Goal: Task Accomplishment & Management: Use online tool/utility

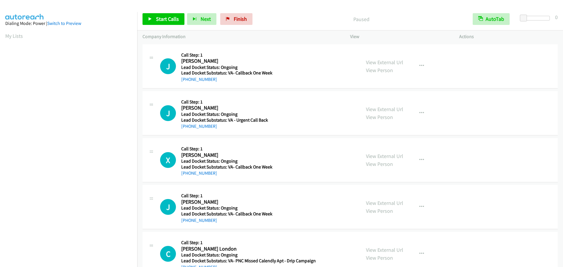
click at [234, 19] on span "Finish" at bounding box center [240, 19] width 13 height 7
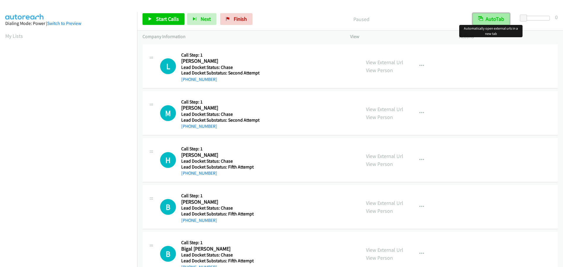
click at [502, 16] on button "AutoTab" at bounding box center [491, 19] width 37 height 12
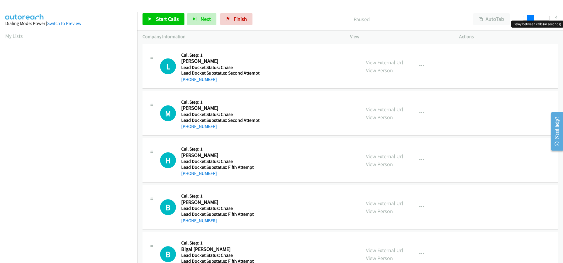
drag, startPoint x: 520, startPoint y: 17, endPoint x: 526, endPoint y: 19, distance: 6.7
click at [526, 19] on div at bounding box center [536, 18] width 27 height 5
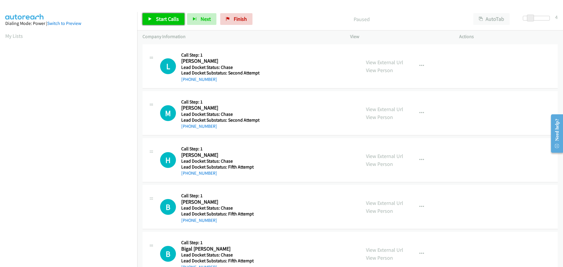
click at [172, 19] on span "Start Calls" at bounding box center [167, 19] width 23 height 7
drag, startPoint x: 219, startPoint y: 81, endPoint x: 188, endPoint y: 82, distance: 31.4
click at [188, 82] on div "[PHONE_NUMBER]" at bounding box center [220, 79] width 78 height 7
copy link "[PHONE_NUMBER]"
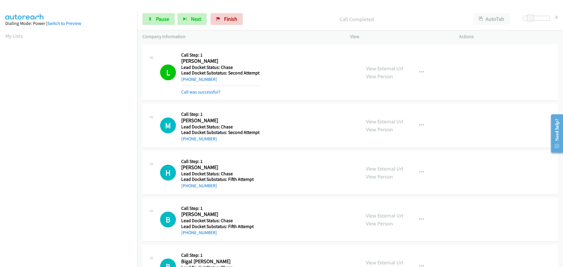
scroll to position [62, 0]
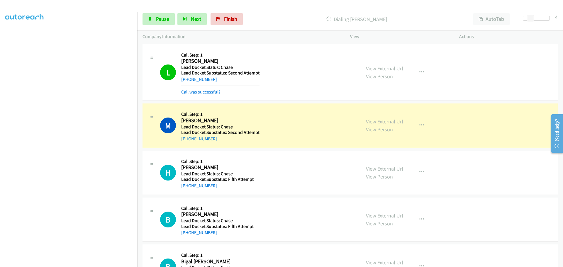
drag, startPoint x: 218, startPoint y: 142, endPoint x: 187, endPoint y: 141, distance: 31.1
click at [187, 141] on div "[PHONE_NUMBER]" at bounding box center [220, 139] width 78 height 7
copy link "[PHONE_NUMBER]"
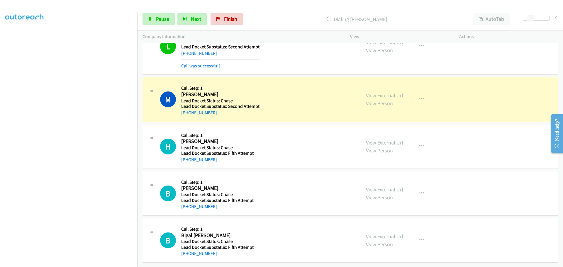
scroll to position [31, 0]
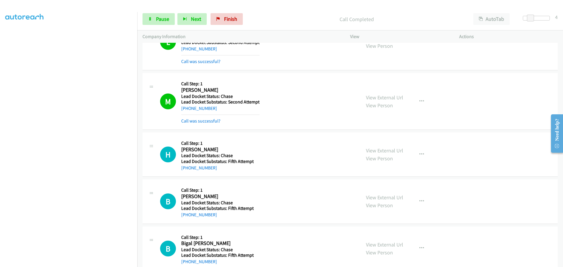
drag, startPoint x: 216, startPoint y: 170, endPoint x: 187, endPoint y: 172, distance: 29.4
click at [187, 172] on div "H Callback Scheduled Call Step: 1 [PERSON_NAME] America/New_York Lead Docket St…" at bounding box center [350, 155] width 415 height 44
copy link "[PHONE_NUMBER]"
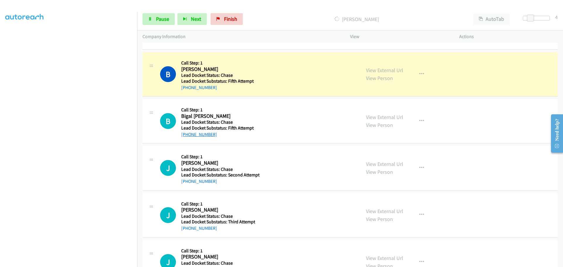
scroll to position [177, 0]
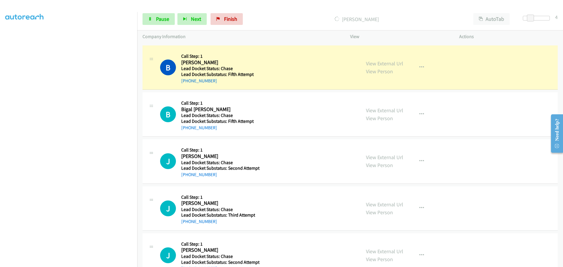
drag, startPoint x: 212, startPoint y: 82, endPoint x: 185, endPoint y: 84, distance: 27.6
click at [185, 84] on div "[PHONE_NUMBER]" at bounding box center [219, 80] width 77 height 7
copy link "[PHONE_NUMBER]"
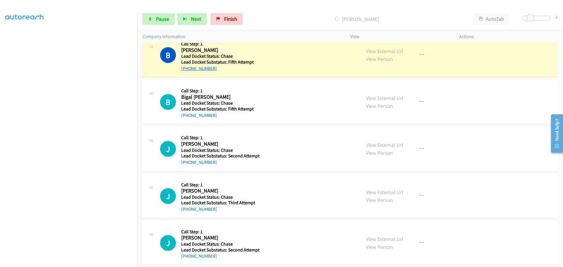
scroll to position [196, 0]
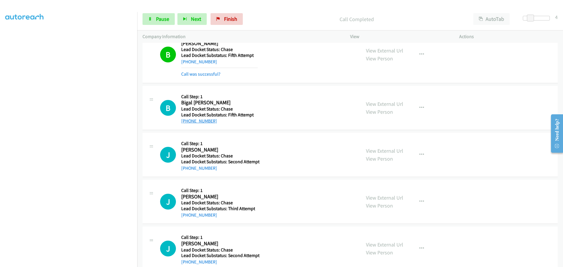
drag, startPoint x: 215, startPoint y: 113, endPoint x: 187, endPoint y: 120, distance: 29.3
click at [187, 120] on div "B Callback Scheduled Call Step: 1 Bigal [PERSON_NAME] America/New_York Lead Doc…" at bounding box center [350, 108] width 415 height 44
copy link "[PHONE_NUMBER]"
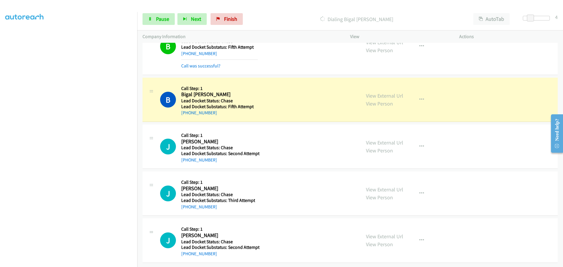
scroll to position [209, 0]
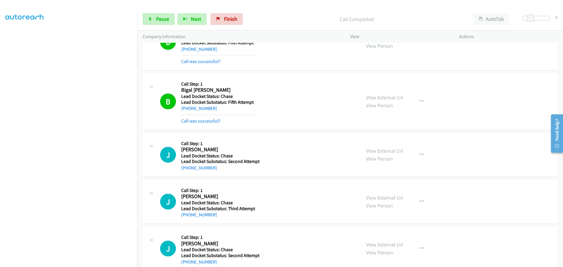
drag, startPoint x: 214, startPoint y: 170, endPoint x: 188, endPoint y: 173, distance: 26.6
click at [188, 173] on div "J Callback Scheduled Call Step: 1 [PERSON_NAME] America/[GEOGRAPHIC_DATA] Lead …" at bounding box center [350, 155] width 415 height 44
copy link "[PHONE_NUMBER]"
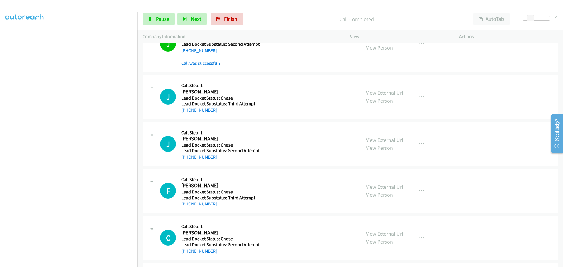
scroll to position [332, 0]
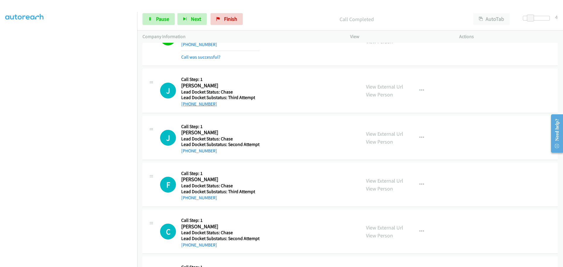
drag, startPoint x: 215, startPoint y: 99, endPoint x: 187, endPoint y: 101, distance: 27.6
click at [187, 101] on div "[PHONE_NUMBER]" at bounding box center [218, 104] width 74 height 7
copy link "[PHONE_NUMBER]"
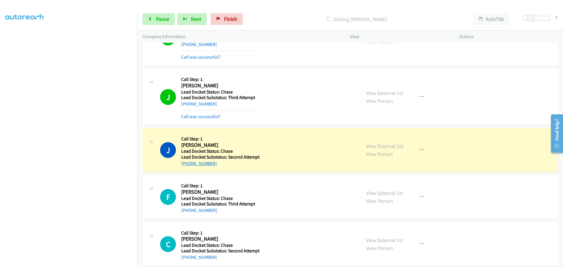
drag, startPoint x: 214, startPoint y: 165, endPoint x: 186, endPoint y: 165, distance: 28.5
click at [186, 165] on div "[PHONE_NUMBER]" at bounding box center [220, 163] width 78 height 7
copy link "[PHONE_NUMBER]"
drag, startPoint x: 162, startPoint y: 20, endPoint x: 187, endPoint y: 3, distance: 30.3
click at [162, 20] on span "Pause" at bounding box center [162, 19] width 13 height 7
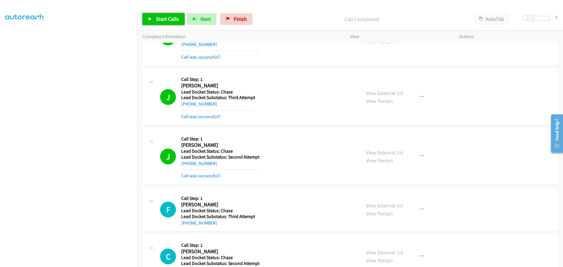
click at [172, 19] on span "Start Calls" at bounding box center [167, 19] width 23 height 7
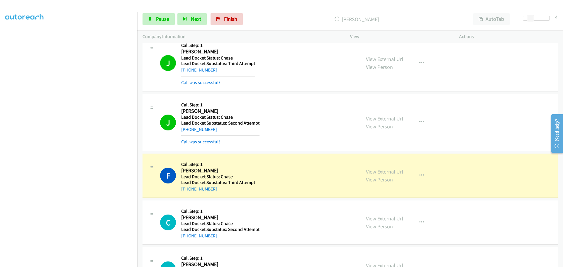
scroll to position [400, 0]
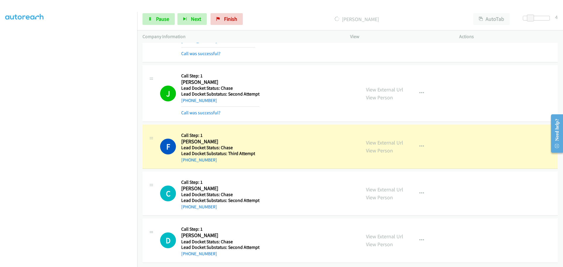
drag, startPoint x: 213, startPoint y: 156, endPoint x: 186, endPoint y: 158, distance: 27.6
click at [186, 158] on div "[PHONE_NUMBER]" at bounding box center [218, 160] width 74 height 7
copy link "[PHONE_NUMBER]"
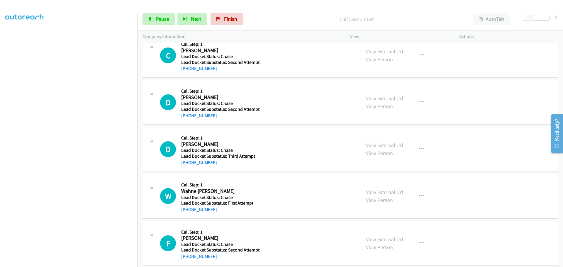
scroll to position [546, 0]
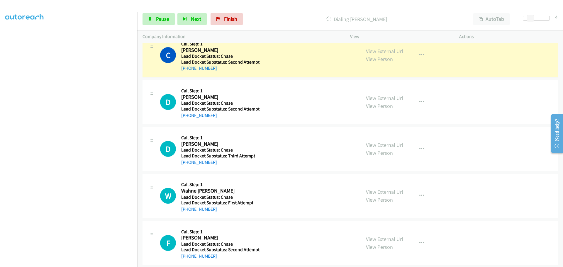
drag, startPoint x: 218, startPoint y: 71, endPoint x: 187, endPoint y: 72, distance: 30.5
click at [187, 72] on div "C Callback Scheduled Call Step: 1 [PERSON_NAME] [GEOGRAPHIC_DATA]/New_York Lead…" at bounding box center [350, 55] width 415 height 44
copy link "[PHONE_NUMBER]"
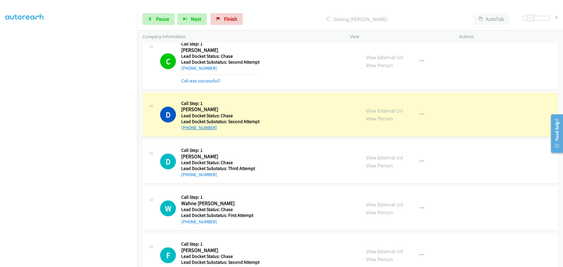
drag, startPoint x: 216, startPoint y: 129, endPoint x: 188, endPoint y: 129, distance: 28.8
click at [188, 129] on div "[PHONE_NUMBER]" at bounding box center [220, 127] width 78 height 7
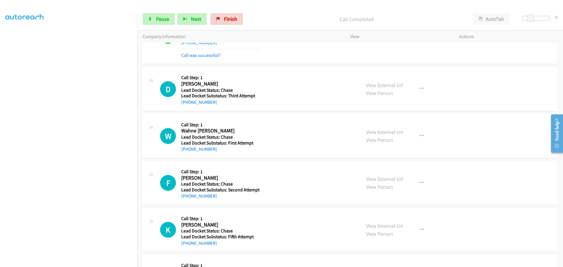
scroll to position [634, 0]
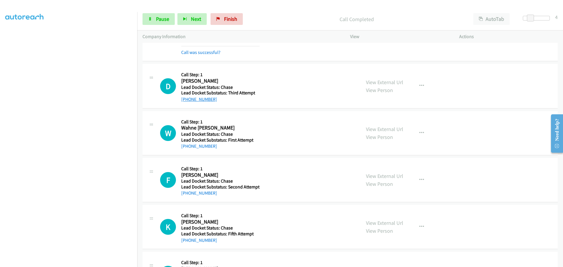
drag, startPoint x: 218, startPoint y: 100, endPoint x: 187, endPoint y: 101, distance: 31.1
click at [187, 101] on div "[PHONE_NUMBER]" at bounding box center [218, 99] width 74 height 7
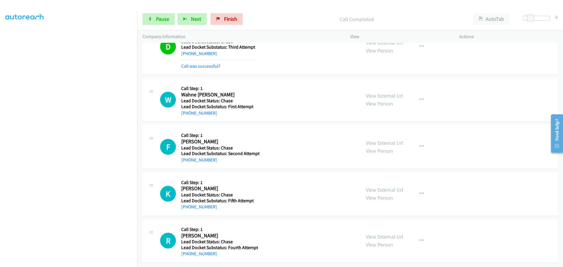
scroll to position [685, 0]
drag, startPoint x: 216, startPoint y: 107, endPoint x: 187, endPoint y: 112, distance: 29.1
click at [187, 112] on div "[PHONE_NUMBER]" at bounding box center [217, 112] width 72 height 7
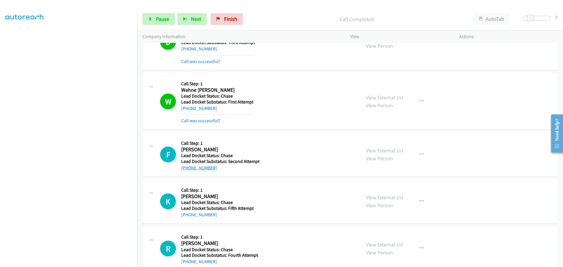
drag, startPoint x: 210, startPoint y: 158, endPoint x: 185, endPoint y: 167, distance: 26.9
click at [185, 167] on div "F Callback Scheduled Call Step: 1 [PERSON_NAME] America/[GEOGRAPHIC_DATA] Lead …" at bounding box center [350, 155] width 415 height 44
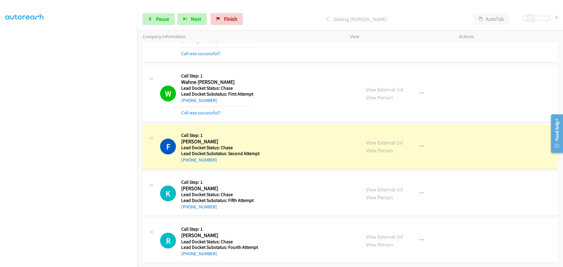
scroll to position [697, 0]
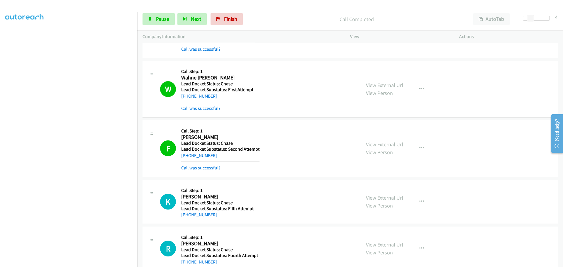
drag, startPoint x: 212, startPoint y: 205, endPoint x: 187, endPoint y: 206, distance: 24.9
click at [187, 206] on div "K Callback Scheduled Call Step: 1 [PERSON_NAME] America/New_York Lead Docket St…" at bounding box center [350, 202] width 415 height 44
click at [216, 218] on div "[PHONE_NUMBER]" at bounding box center [217, 214] width 72 height 7
click at [219, 220] on div "K Callback Scheduled Call Step: 1 [PERSON_NAME] America/New_York Lead Docket St…" at bounding box center [350, 202] width 415 height 44
click at [223, 227] on div "R Callback Scheduled Call Step: 1 [PERSON_NAME] [GEOGRAPHIC_DATA]/New_York Lead…" at bounding box center [350, 249] width 415 height 44
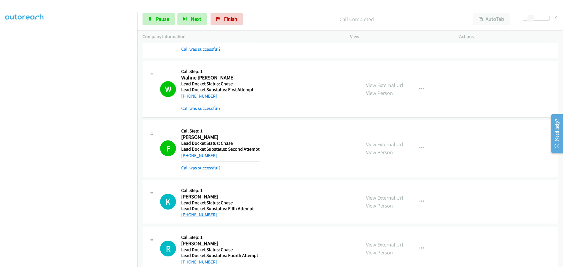
drag, startPoint x: 210, startPoint y: 213, endPoint x: 187, endPoint y: 216, distance: 22.7
click at [187, 216] on div "[PHONE_NUMBER]" at bounding box center [217, 214] width 72 height 7
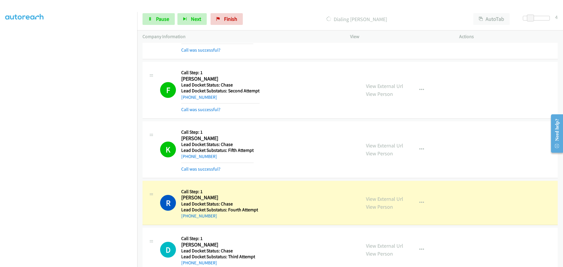
scroll to position [815, 0]
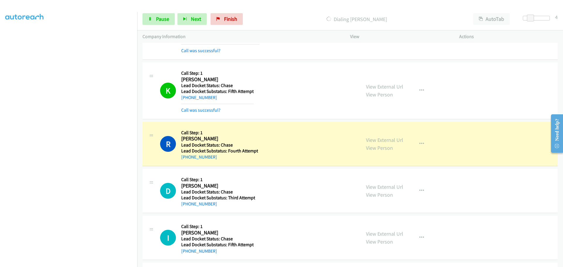
drag, startPoint x: 217, startPoint y: 158, endPoint x: 187, endPoint y: 160, distance: 29.4
click at [187, 160] on div "[PHONE_NUMBER]" at bounding box center [219, 157] width 77 height 7
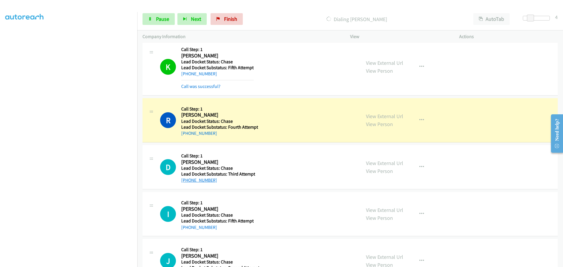
scroll to position [863, 0]
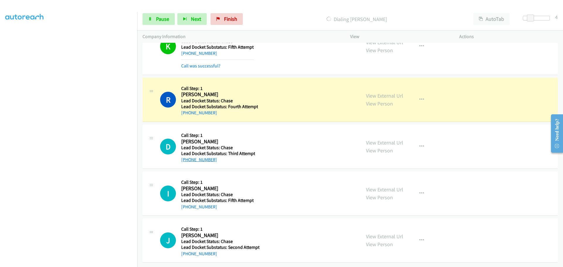
drag, startPoint x: 222, startPoint y: 155, endPoint x: 187, endPoint y: 156, distance: 35.5
click at [187, 156] on div "[PHONE_NUMBER]" at bounding box center [218, 159] width 74 height 7
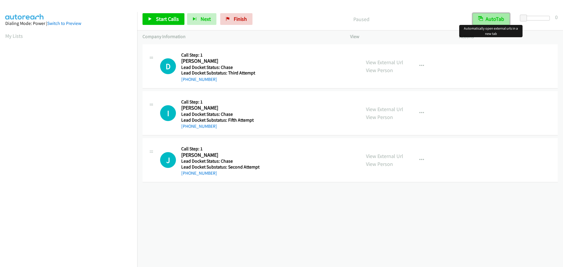
click at [498, 21] on button "AutoTab" at bounding box center [491, 19] width 37 height 12
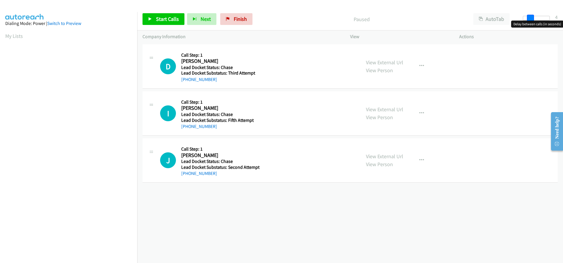
drag, startPoint x: 526, startPoint y: 18, endPoint x: 532, endPoint y: 19, distance: 6.8
click at [532, 19] on span at bounding box center [530, 18] width 7 height 7
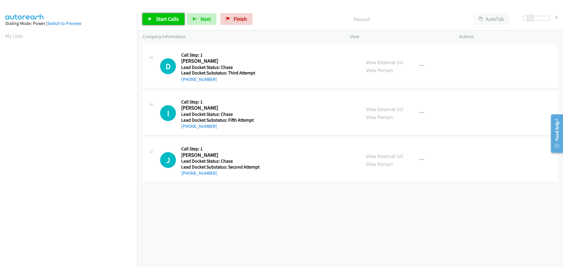
click at [170, 18] on span "Start Calls" at bounding box center [167, 19] width 23 height 7
click at [221, 80] on div "+1 432-352-4134" at bounding box center [219, 79] width 77 height 7
click at [215, 80] on div "+1 432-352-4134" at bounding box center [219, 79] width 77 height 7
click at [211, 79] on link "+1 432-352-4134" at bounding box center [199, 80] width 36 height 6
drag, startPoint x: 228, startPoint y: 82, endPoint x: 188, endPoint y: 81, distance: 39.9
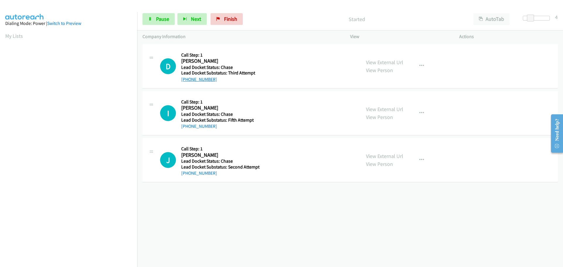
click at [188, 81] on div "+1 432-352-4134" at bounding box center [219, 79] width 77 height 7
copy link "432-352-4134"
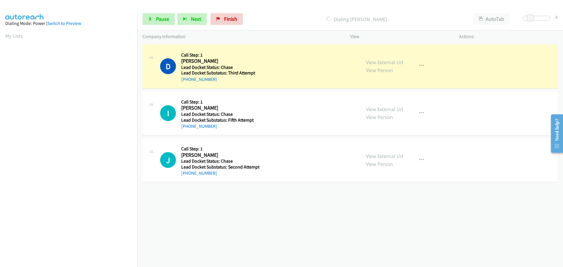
scroll to position [62, 0]
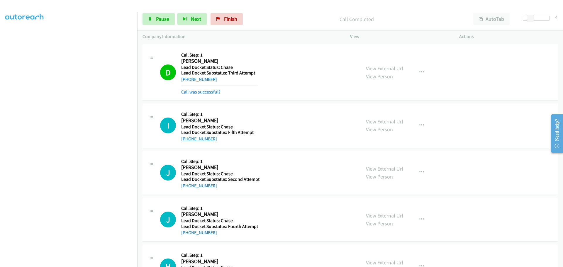
drag, startPoint x: 214, startPoint y: 136, endPoint x: 187, endPoint y: 138, distance: 27.6
click at [187, 138] on div "[PHONE_NUMBER]" at bounding box center [219, 139] width 77 height 7
copy link "520-370-3386"
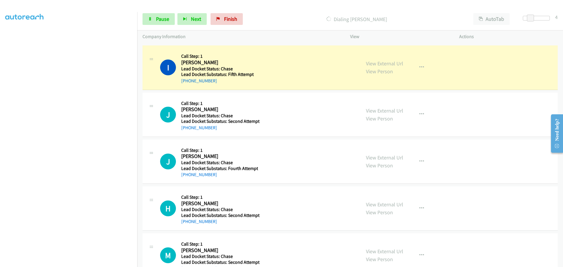
scroll to position [59, 0]
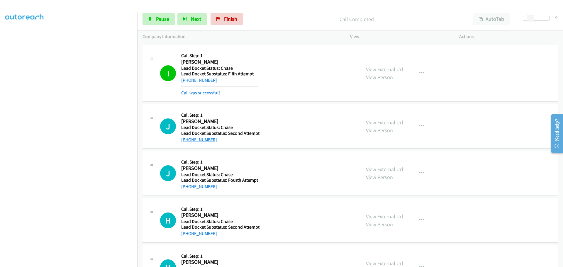
drag, startPoint x: 219, startPoint y: 143, endPoint x: 187, endPoint y: 141, distance: 31.7
click at [187, 141] on div "[PHONE_NUMBER]" at bounding box center [220, 139] width 78 height 7
copy link "210-241-6715"
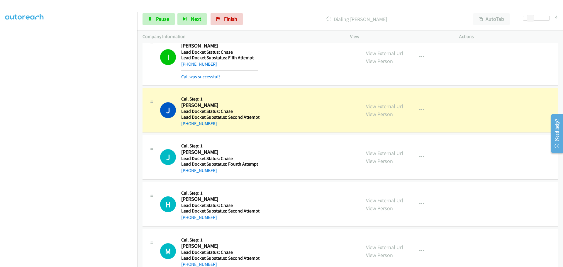
scroll to position [90, 0]
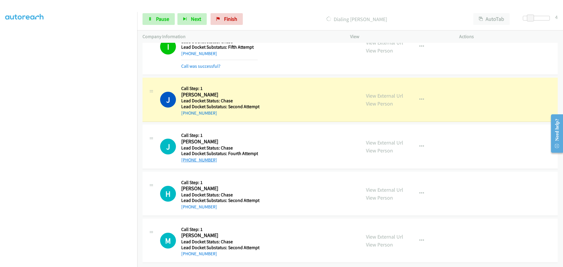
drag, startPoint x: 218, startPoint y: 156, endPoint x: 187, endPoint y: 153, distance: 31.8
click at [187, 157] on div "+1 915-355-5408" at bounding box center [219, 160] width 77 height 7
copy link "915-355-5408"
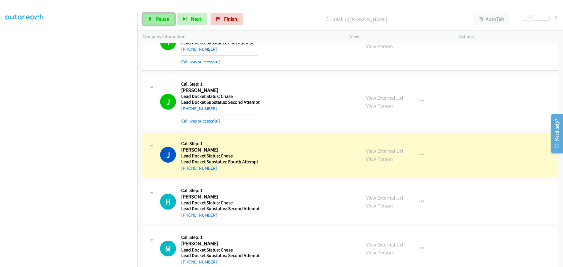
click at [167, 18] on span "Pause" at bounding box center [162, 19] width 13 height 7
